Goal: Information Seeking & Learning: Learn about a topic

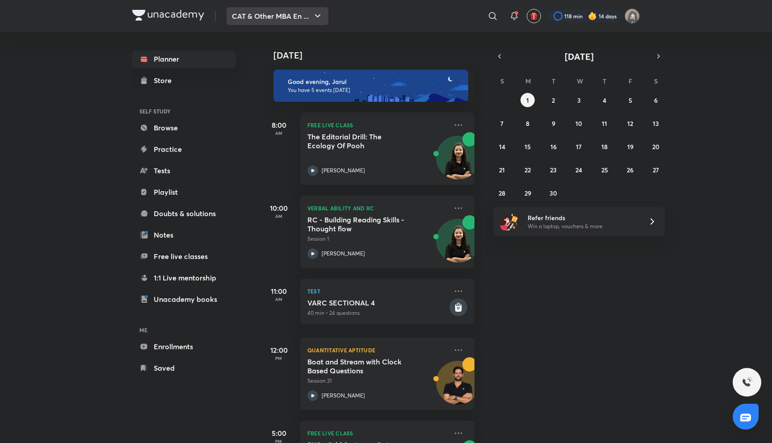
click at [297, 20] on button "CAT & Other MBA En ..." at bounding box center [277, 16] width 102 height 18
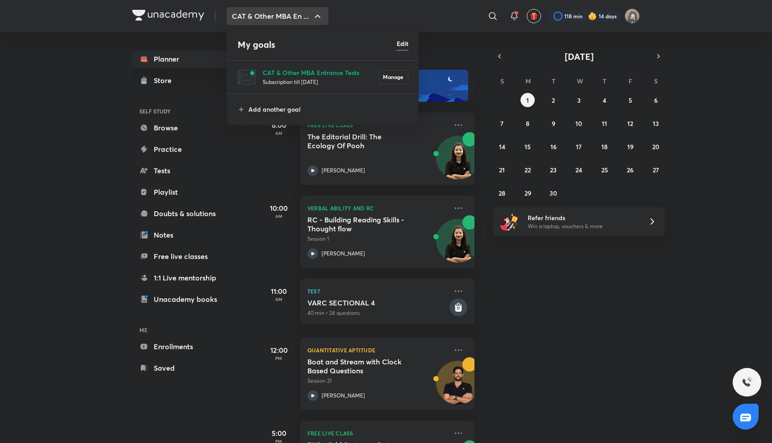
click at [299, 21] on div at bounding box center [386, 221] width 772 height 443
